Goal: Information Seeking & Learning: Check status

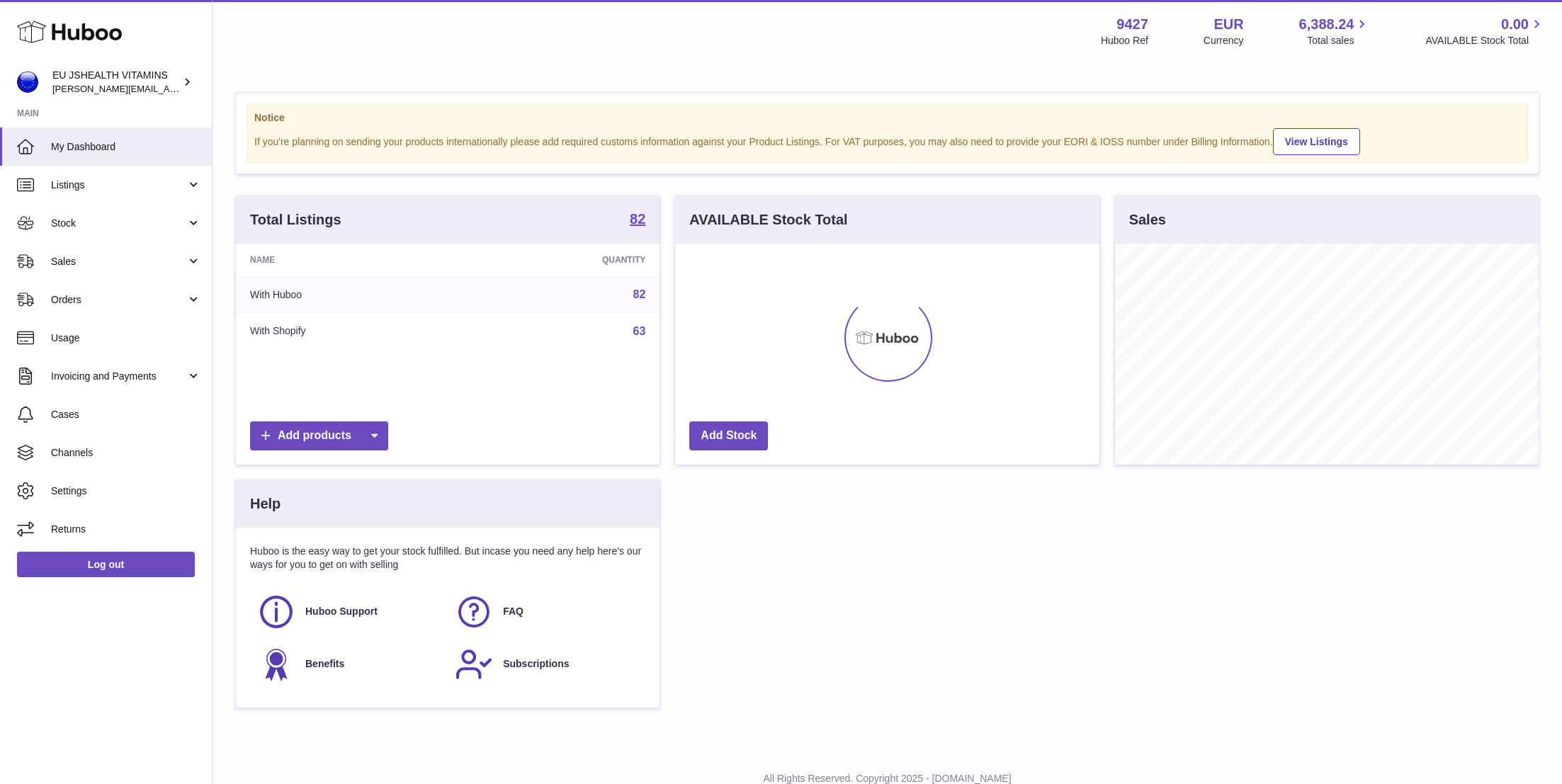
scroll to position [221, 424]
click at [88, 224] on span "Stock" at bounding box center [119, 223] width 136 height 13
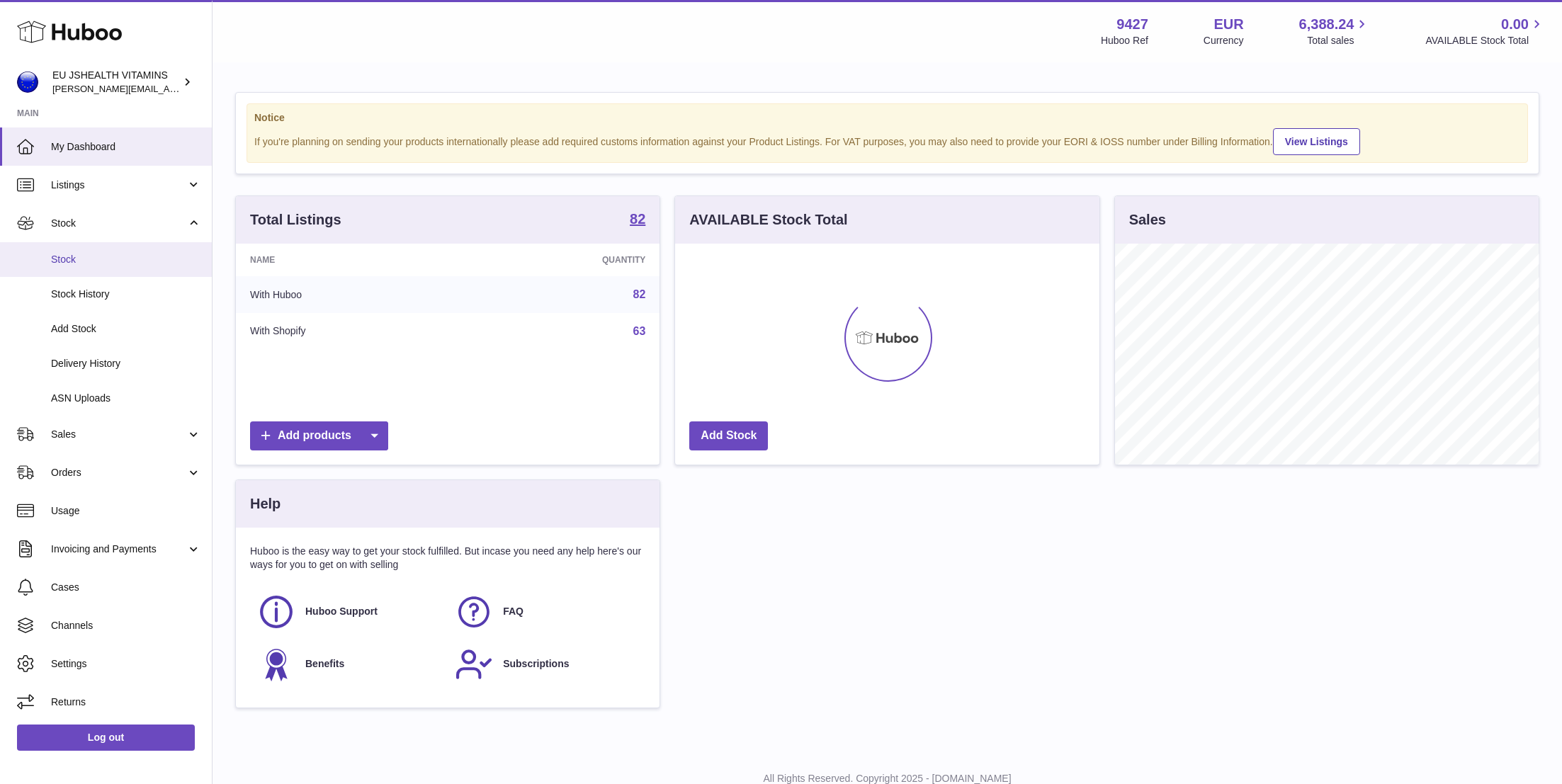
click at [99, 275] on link "Stock" at bounding box center [106, 260] width 212 height 35
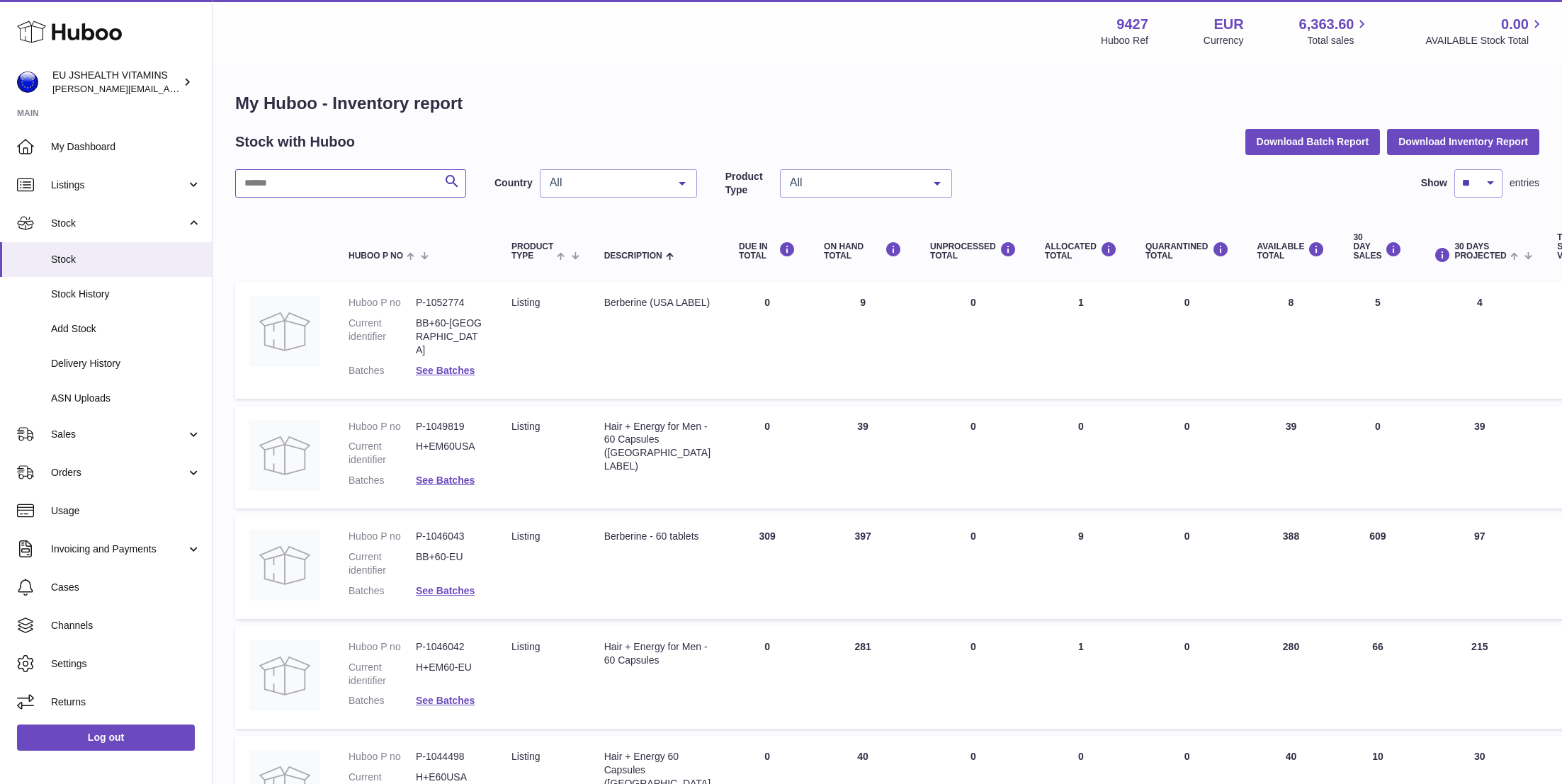
click at [419, 189] on input "text" at bounding box center [350, 184] width 231 height 28
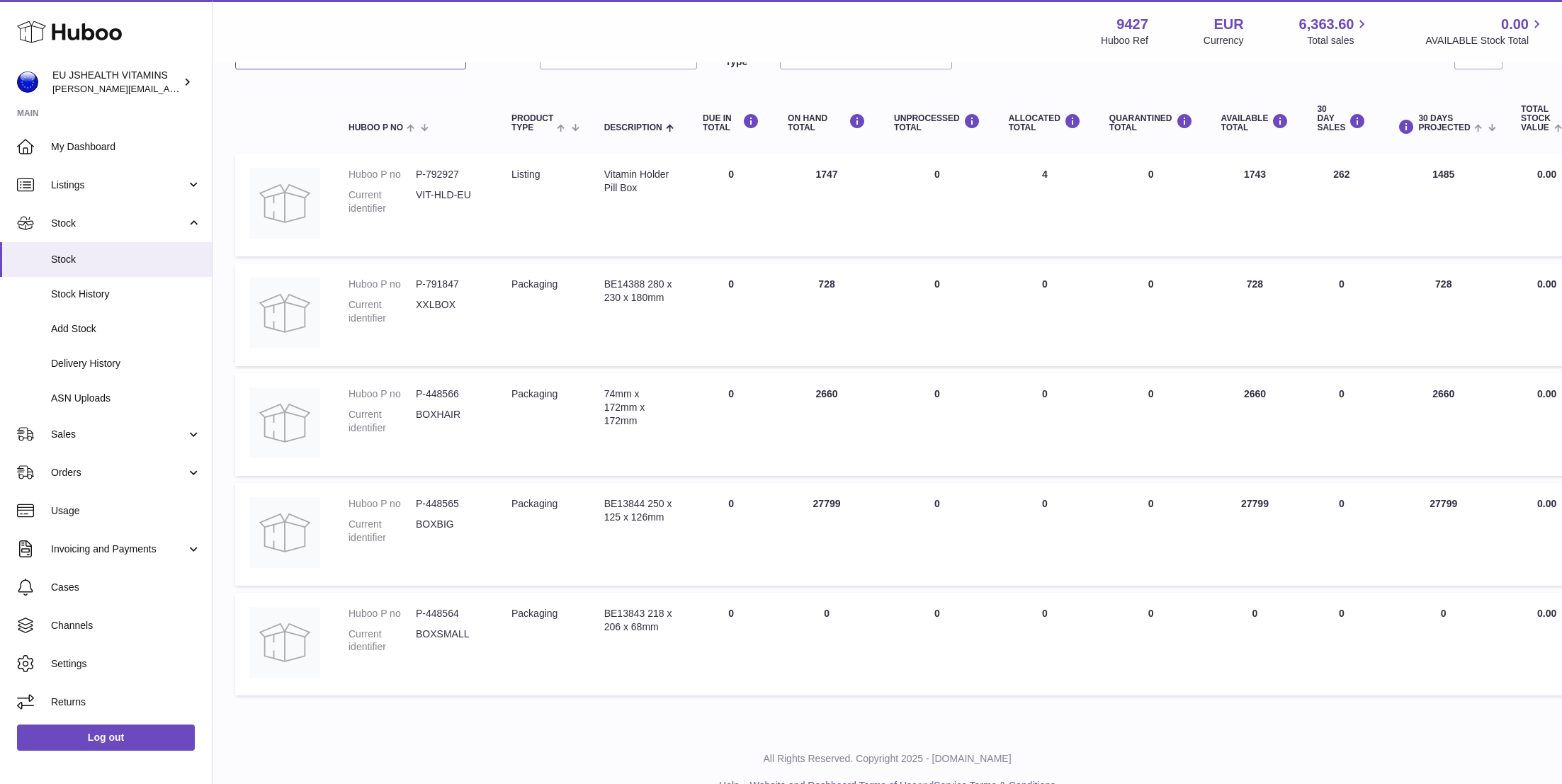
scroll to position [151, 0]
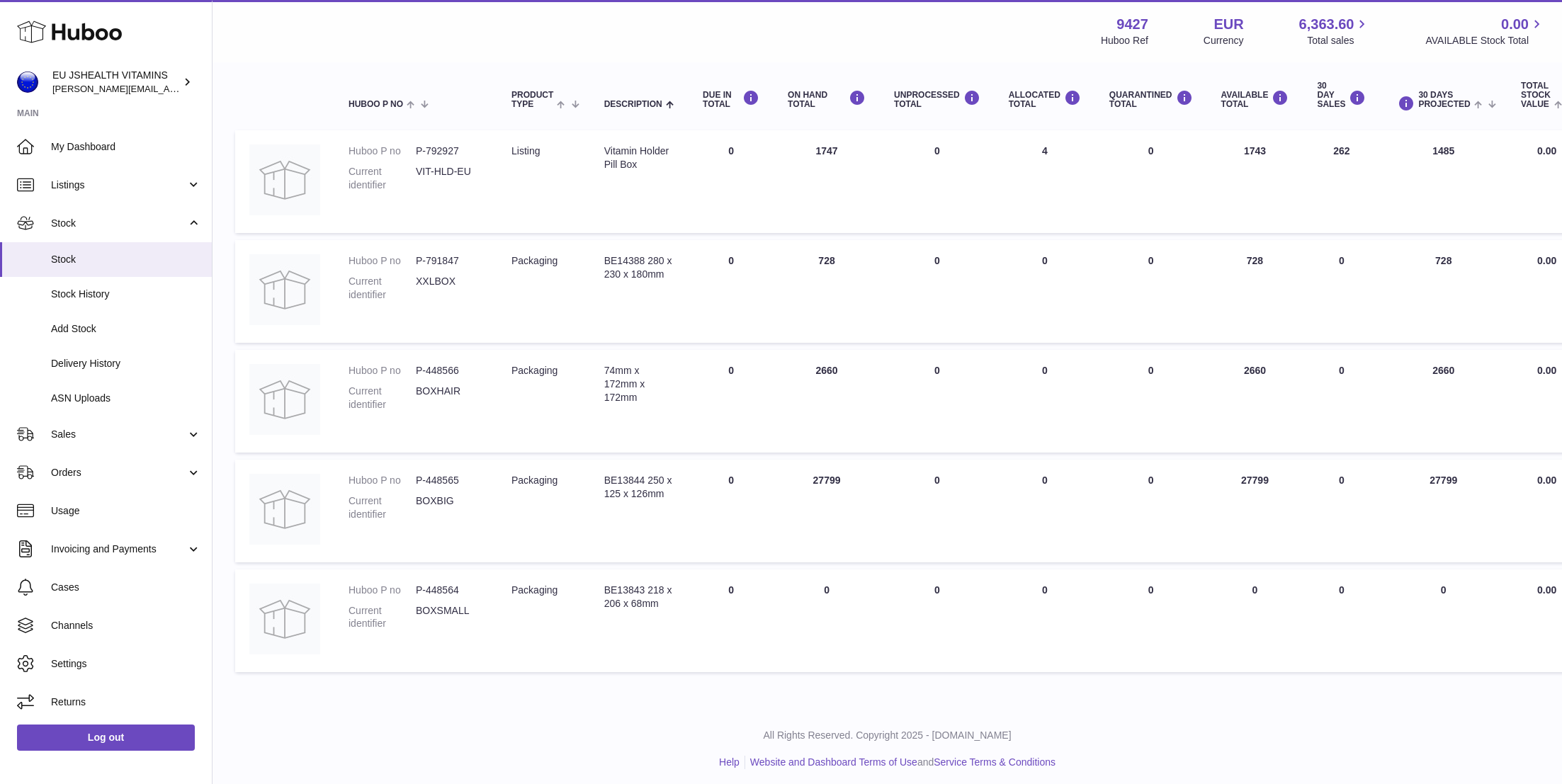
type input "***"
drag, startPoint x: 812, startPoint y: 368, endPoint x: 839, endPoint y: 368, distance: 27.0
click at [839, 368] on td "ON HAND Total 2660" at bounding box center [827, 401] width 106 height 103
drag, startPoint x: 809, startPoint y: 484, endPoint x: 868, endPoint y: 487, distance: 59.1
click at [869, 486] on td "ON HAND Total 27799" at bounding box center [827, 511] width 106 height 103
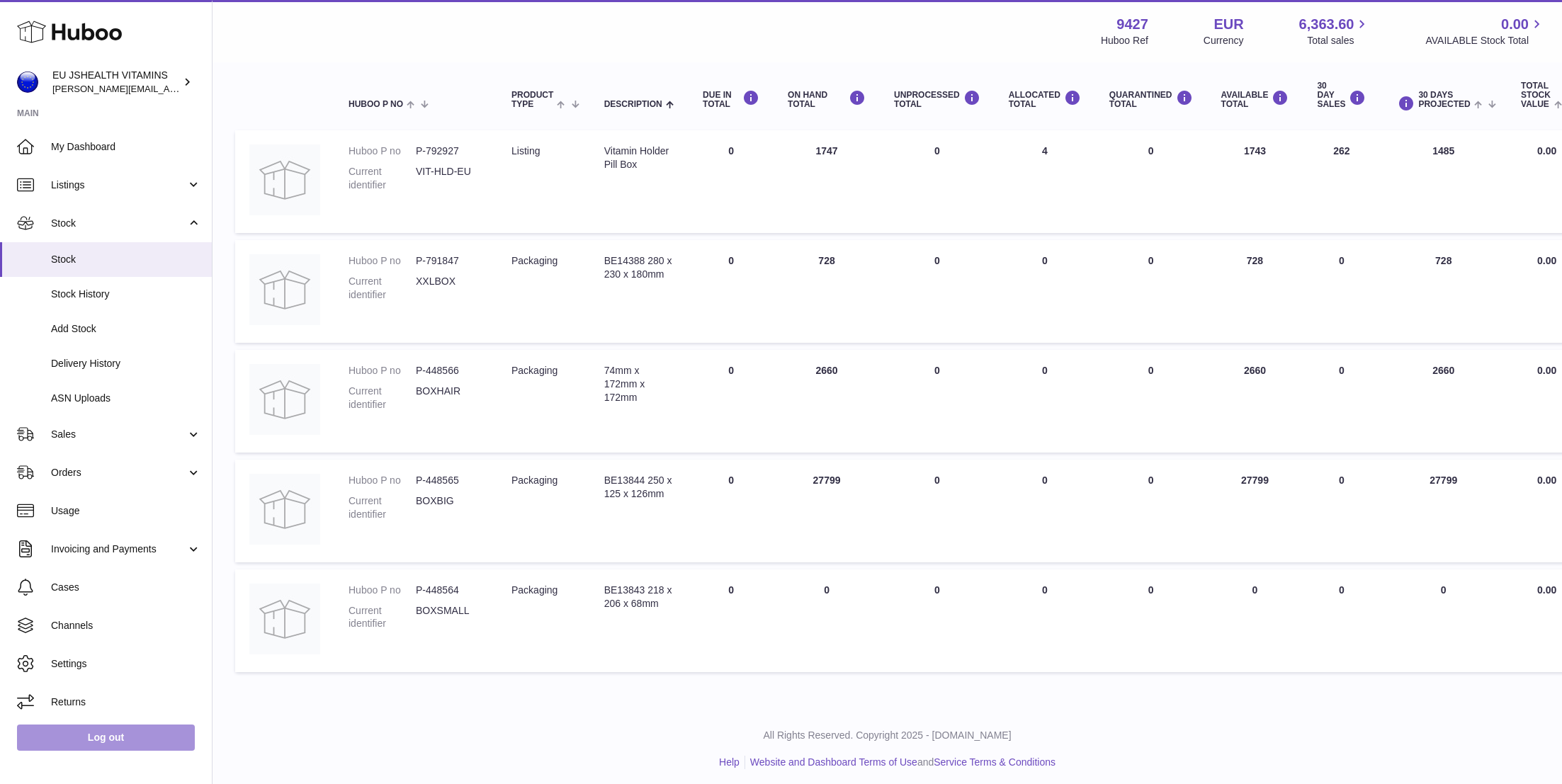
click at [138, 735] on link "Log out" at bounding box center [106, 737] width 178 height 26
